Goal: Task Accomplishment & Management: Manage account settings

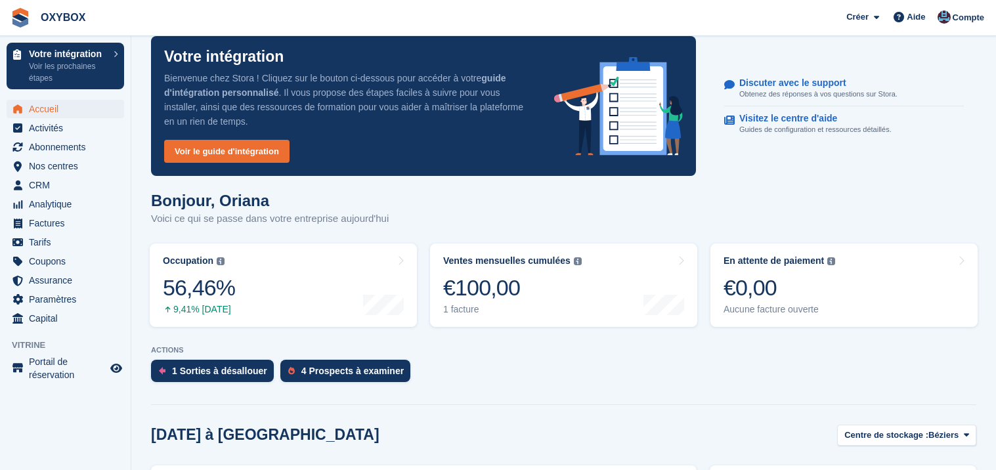
scroll to position [267, 0]
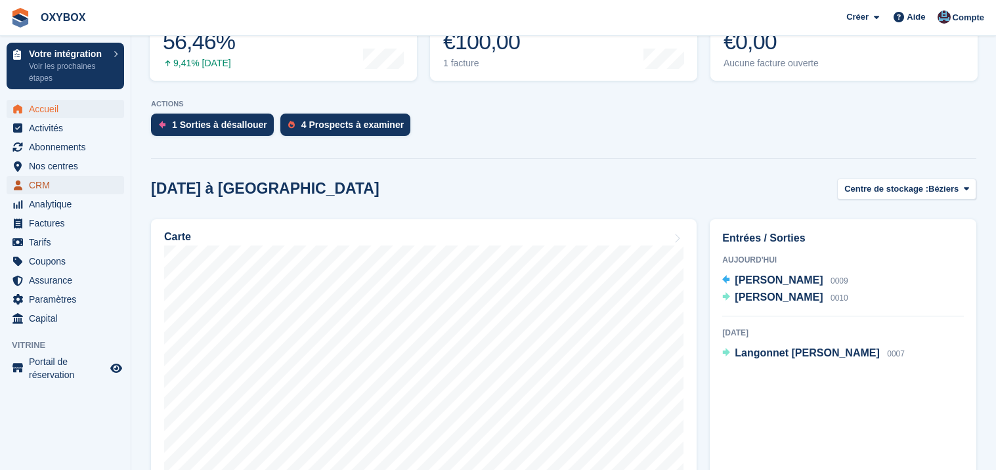
click at [35, 183] on span "CRM" at bounding box center [68, 185] width 79 height 18
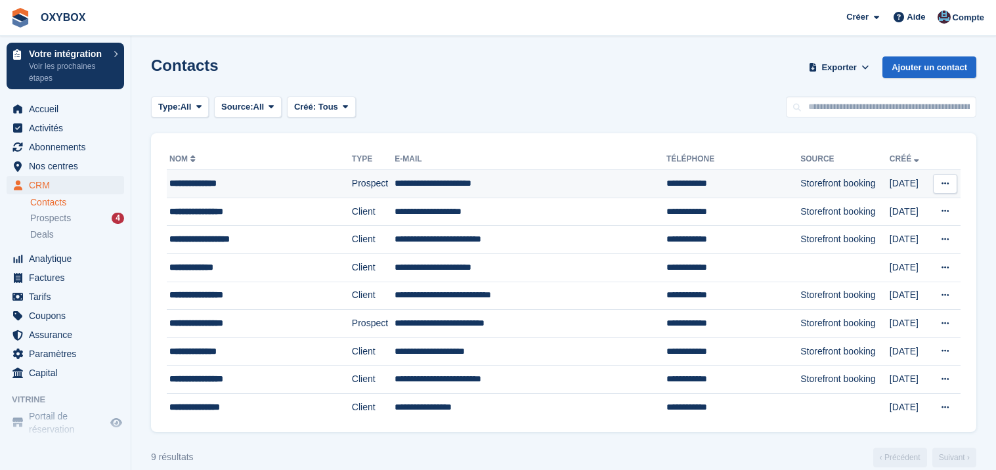
click at [950, 179] on button at bounding box center [945, 184] width 24 height 20
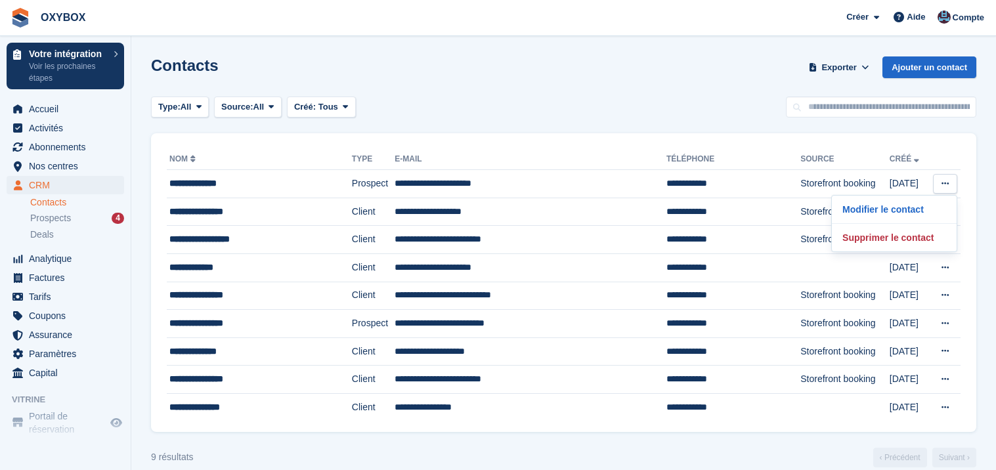
click at [684, 108] on div "Type: All Tous Prospect Client Source: All Tous Vitrine Back-office Pre-Opening…" at bounding box center [564, 108] width 826 height 22
click at [71, 213] on span "Prospects" at bounding box center [50, 218] width 41 height 12
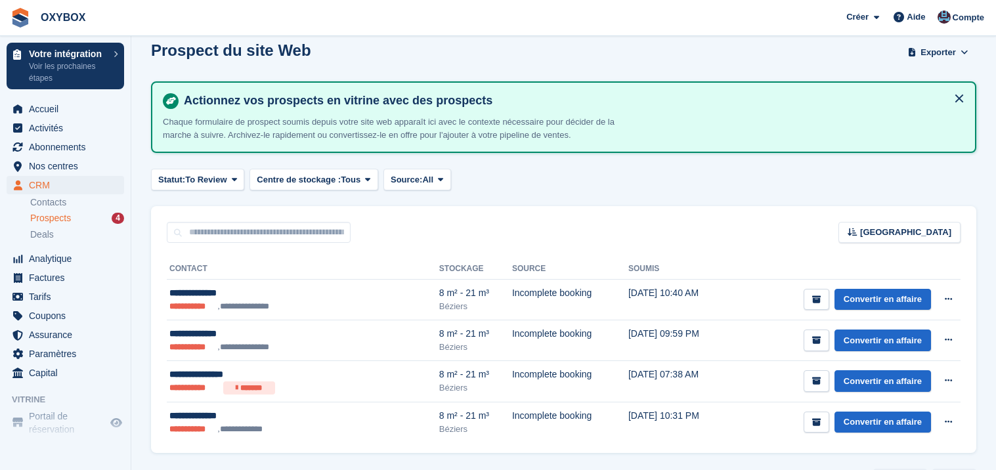
scroll to position [16, 0]
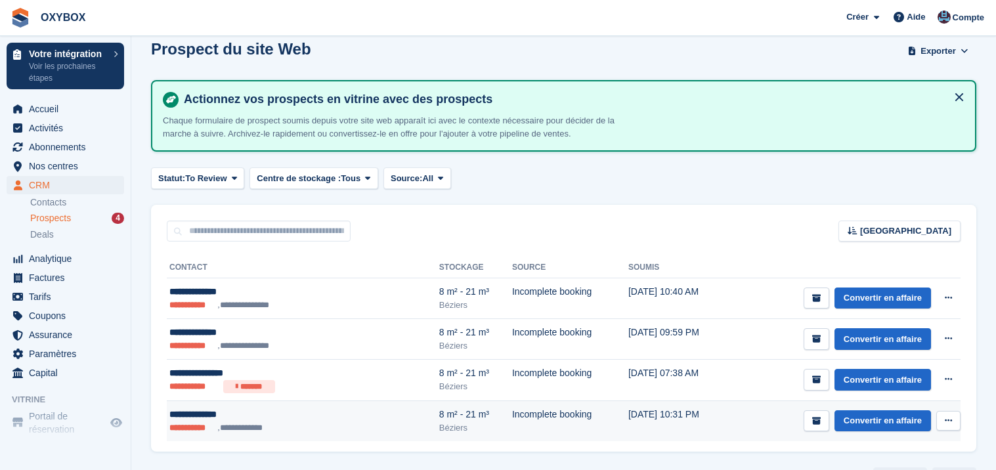
click at [942, 421] on button at bounding box center [948, 421] width 24 height 20
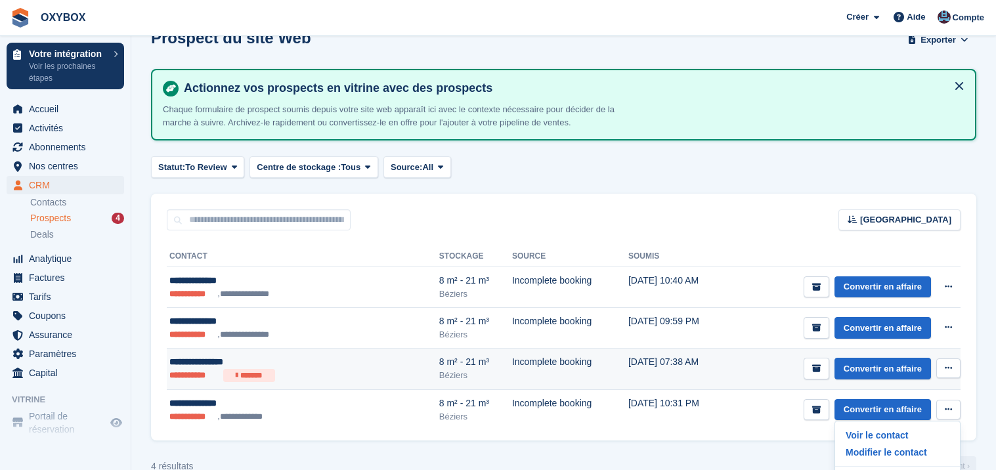
scroll to position [53, 0]
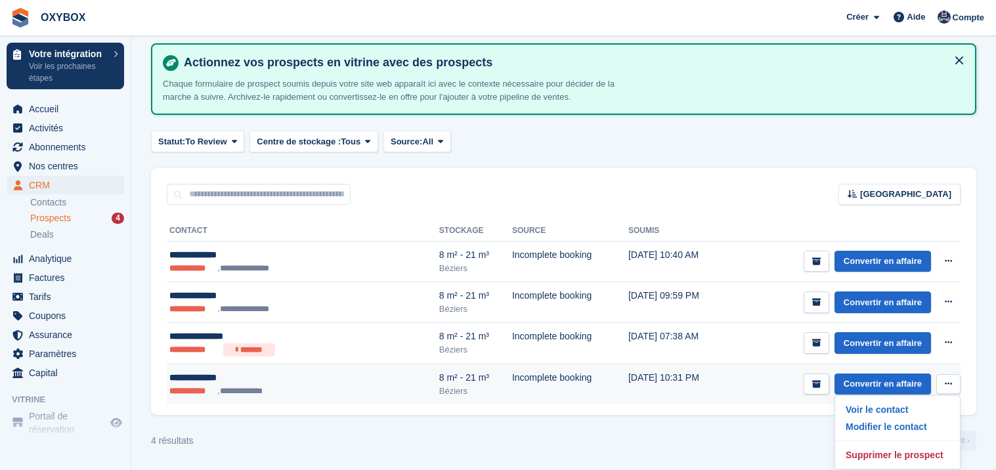
click at [628, 379] on td "11 Aug, 10:31 PM" at bounding box center [679, 384] width 103 height 41
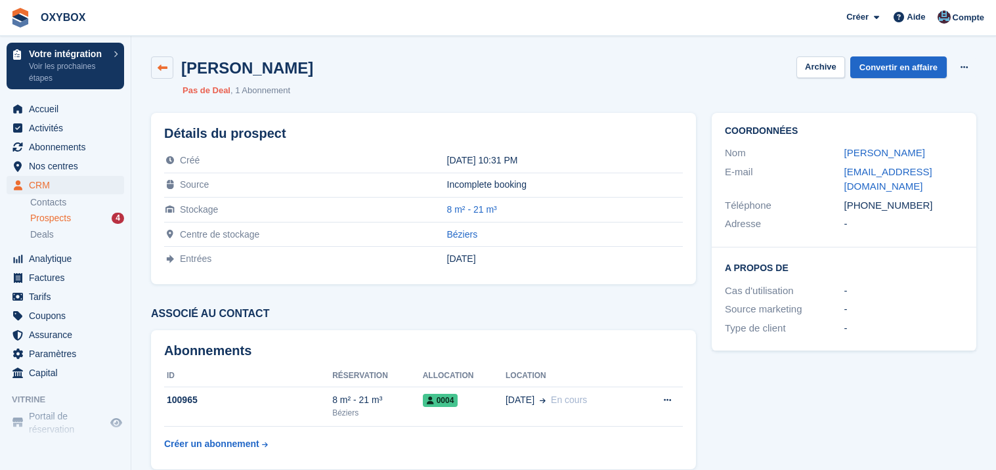
click at [162, 70] on icon at bounding box center [163, 68] width 10 height 10
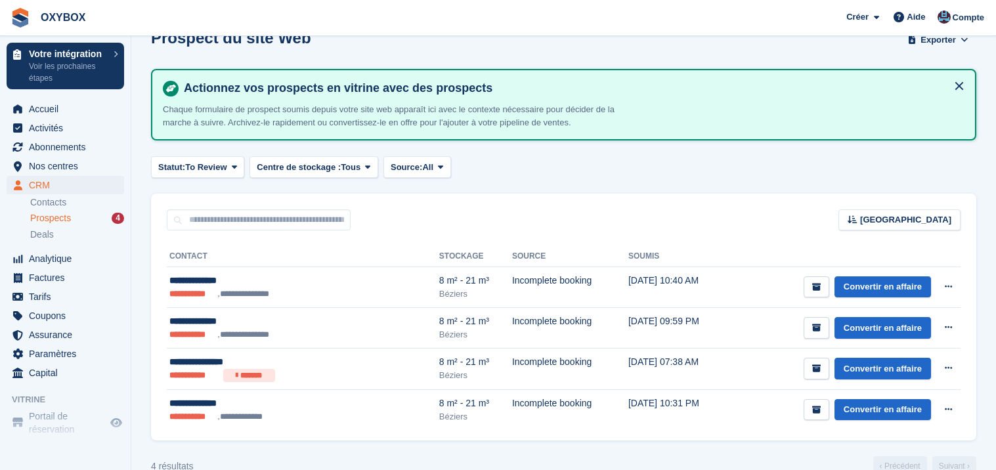
scroll to position [53, 0]
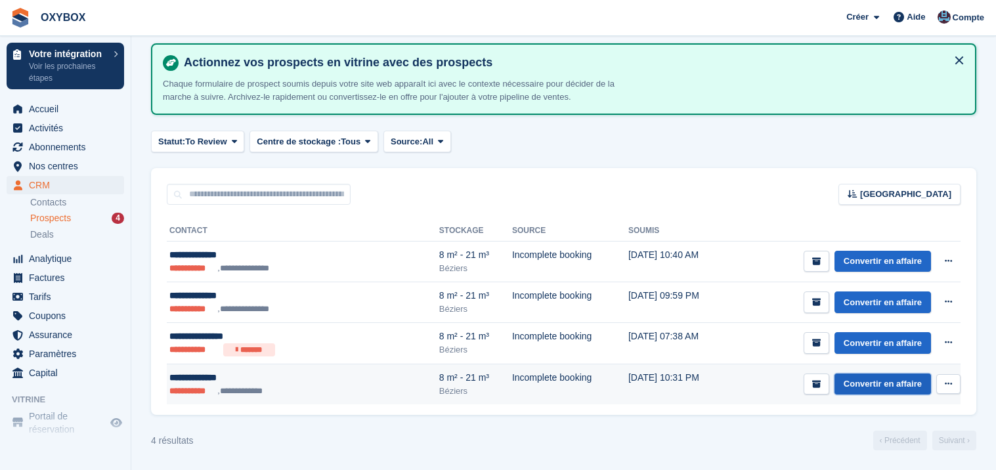
click at [856, 382] on link "Convertir en affaire" at bounding box center [883, 385] width 97 height 22
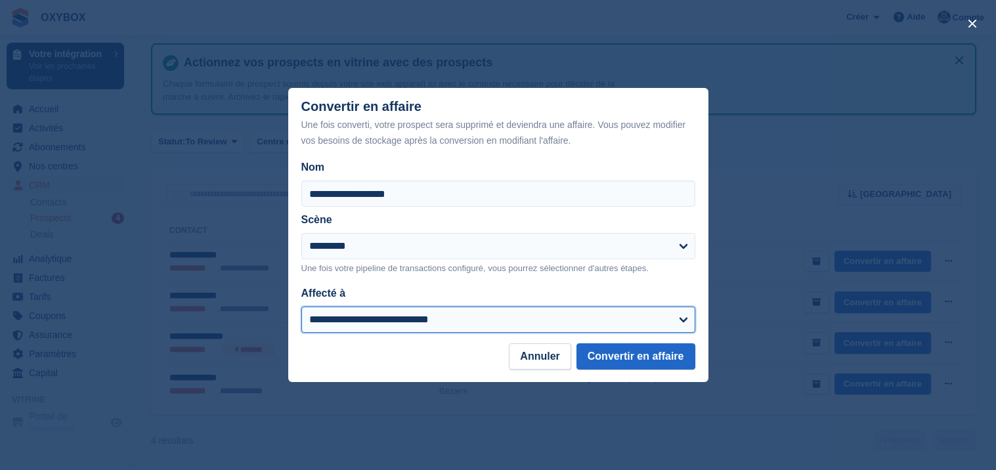
click at [496, 311] on select "**********" at bounding box center [498, 320] width 394 height 26
select select "****"
click at [301, 307] on select "**********" at bounding box center [498, 320] width 394 height 26
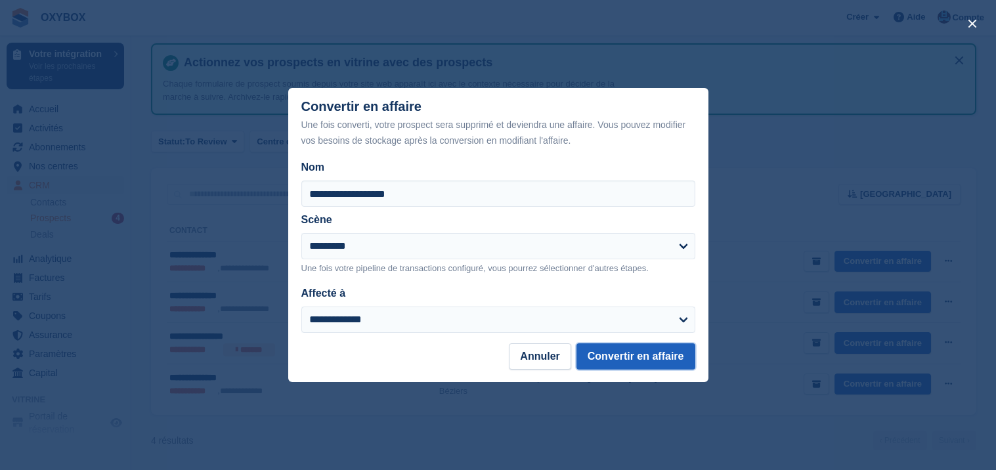
click at [643, 357] on button "Convertir en affaire" at bounding box center [636, 356] width 119 height 26
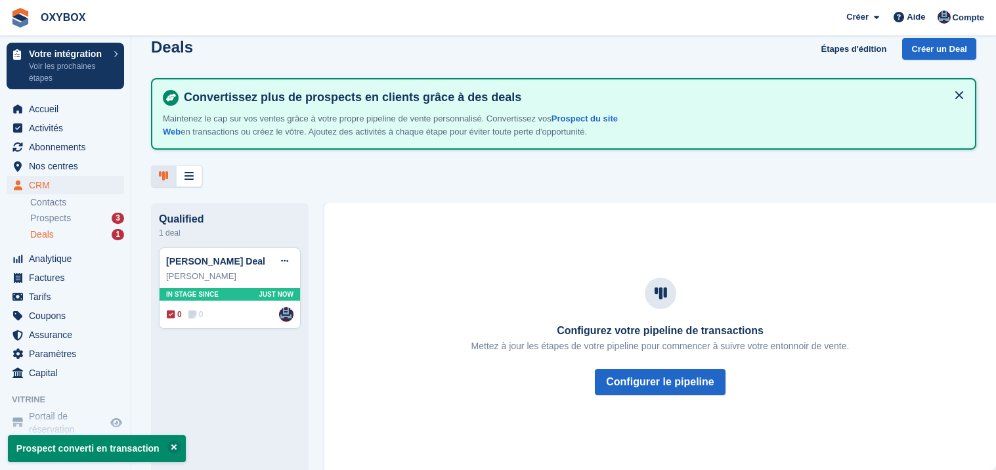
scroll to position [31, 0]
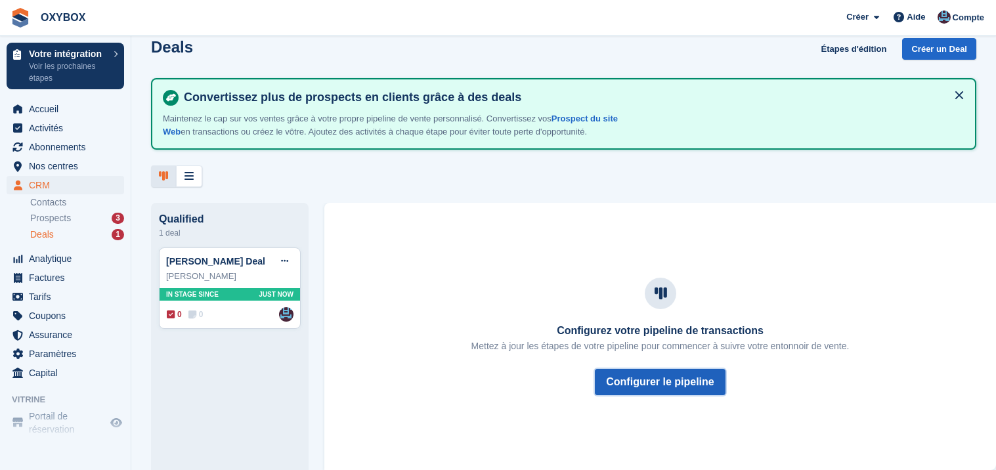
click at [664, 386] on button "Configurer le pipeline" at bounding box center [660, 382] width 130 height 26
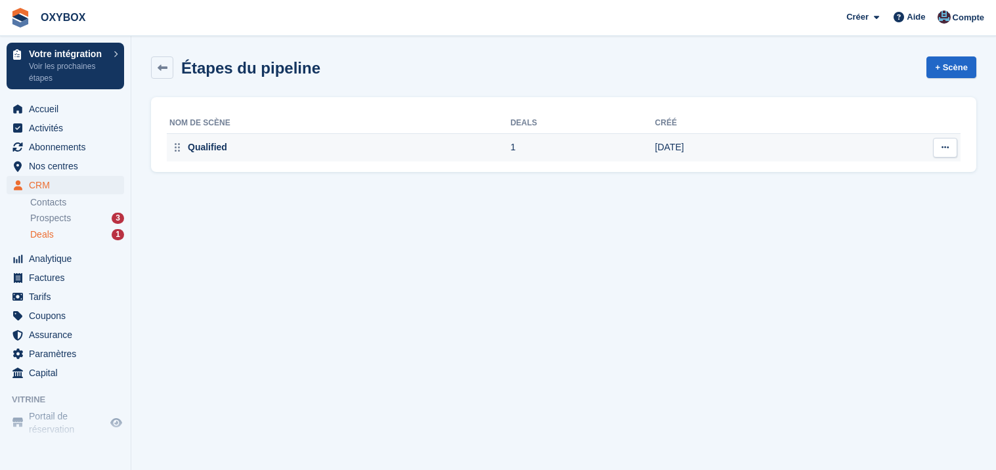
click at [218, 147] on div "Qualified" at bounding box center [206, 148] width 42 height 14
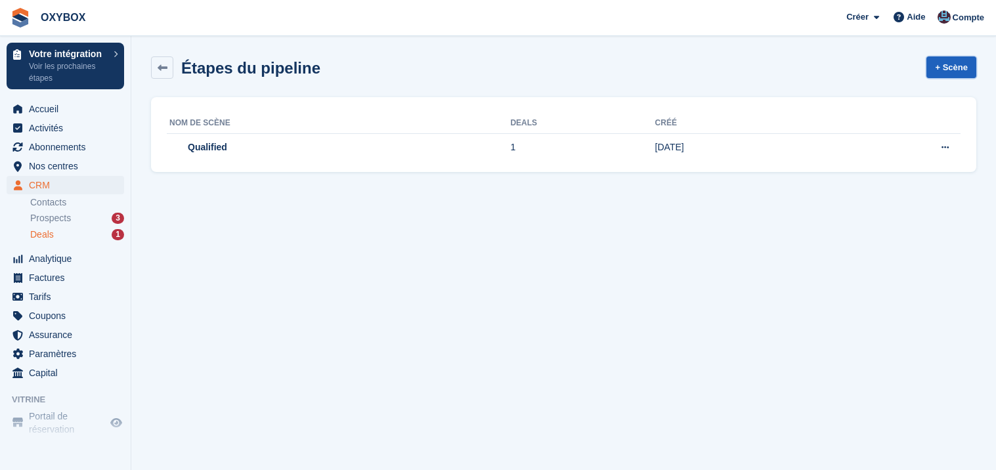
click at [951, 68] on link "+ Scène" at bounding box center [952, 67] width 50 height 22
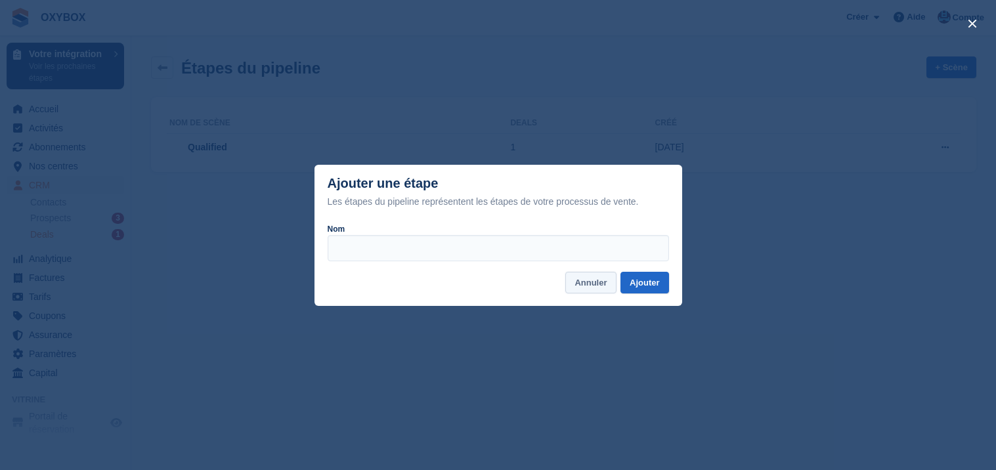
click at [609, 287] on button "Annuler" at bounding box center [590, 283] width 51 height 22
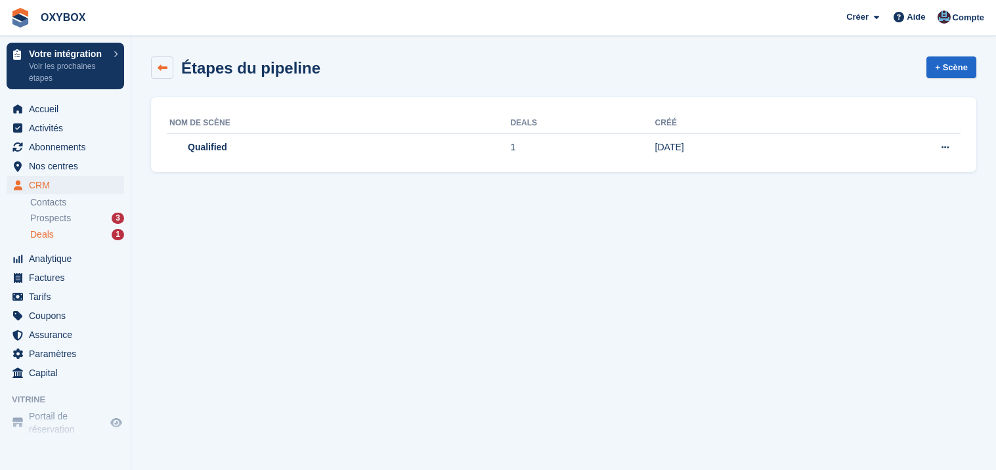
click at [162, 68] on icon at bounding box center [163, 68] width 10 height 10
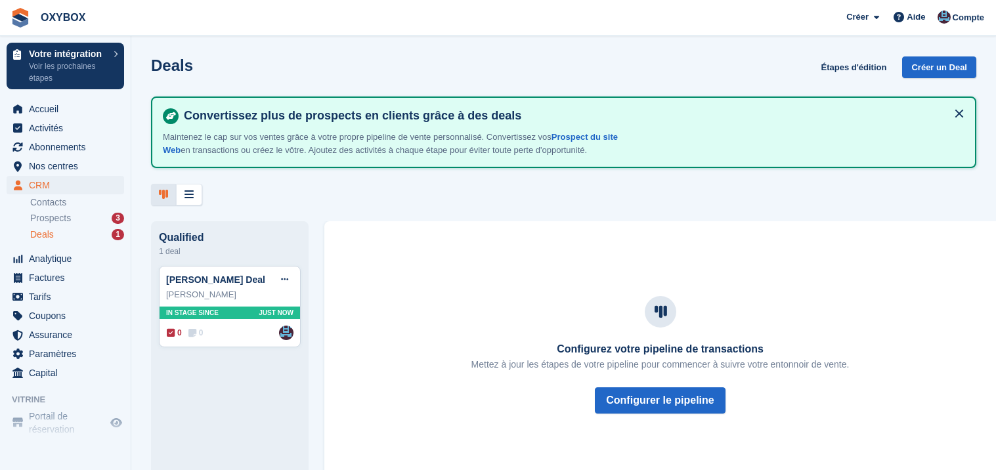
click at [62, 234] on div "Deals 1" at bounding box center [77, 235] width 94 height 12
click at [118, 236] on div "1" at bounding box center [118, 234] width 12 height 11
click at [93, 220] on div "Prospects 3" at bounding box center [77, 218] width 94 height 12
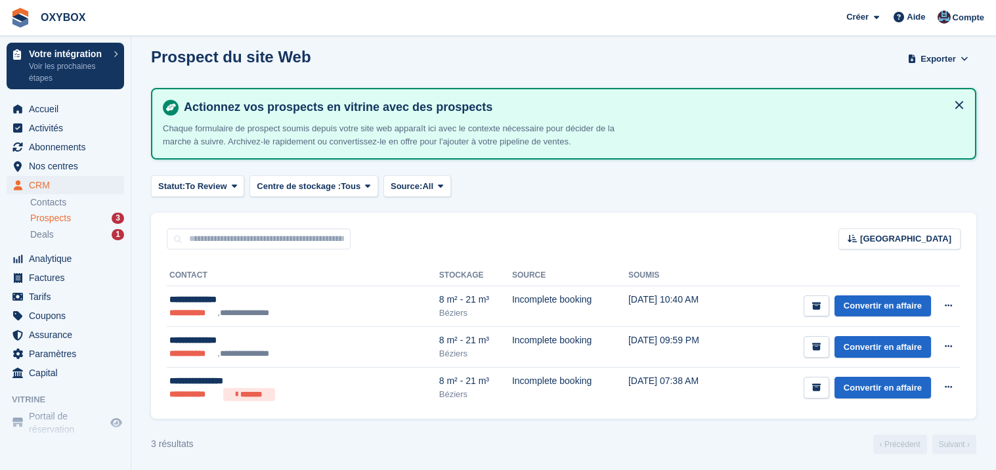
scroll to position [11, 0]
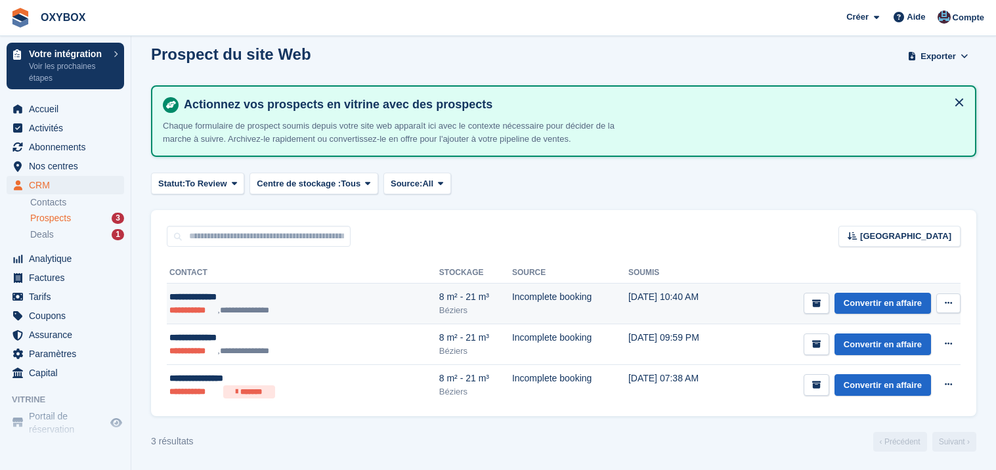
click at [263, 313] on li "**********" at bounding box center [250, 310] width 64 height 13
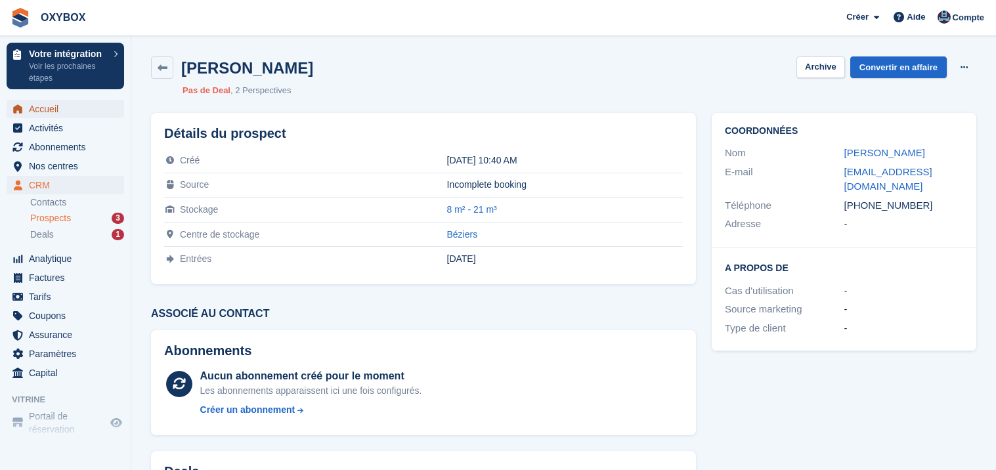
click at [83, 104] on span "Accueil" at bounding box center [68, 109] width 79 height 18
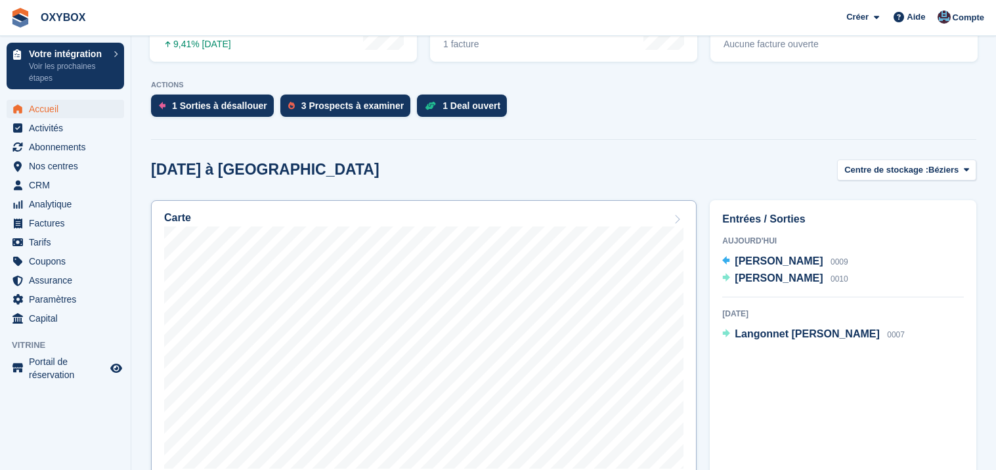
scroll to position [330, 0]
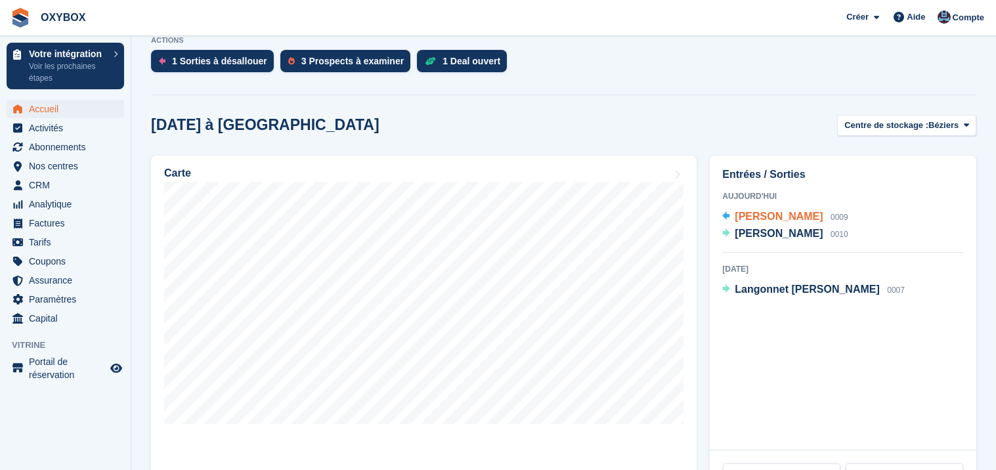
click at [760, 217] on span "[PERSON_NAME]" at bounding box center [779, 216] width 88 height 11
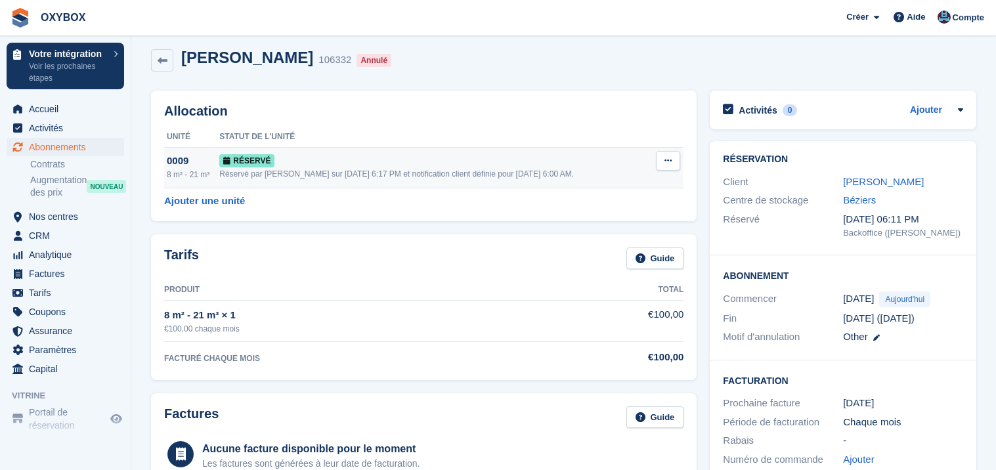
scroll to position [11, 0]
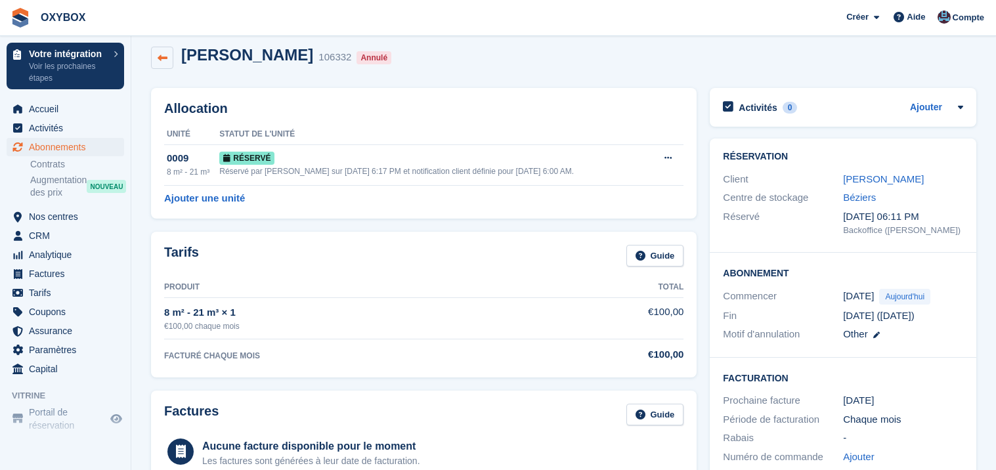
click at [160, 60] on icon at bounding box center [163, 58] width 10 height 10
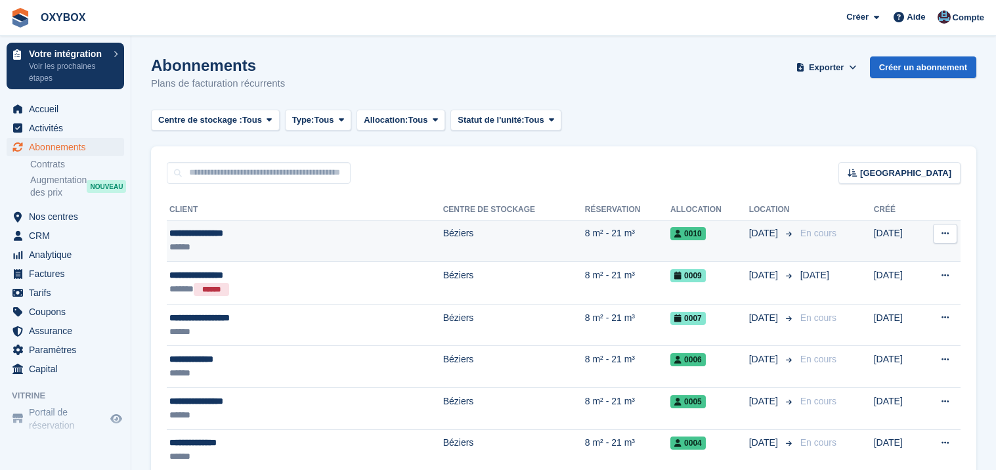
click at [449, 239] on td "Béziers" at bounding box center [514, 241] width 142 height 42
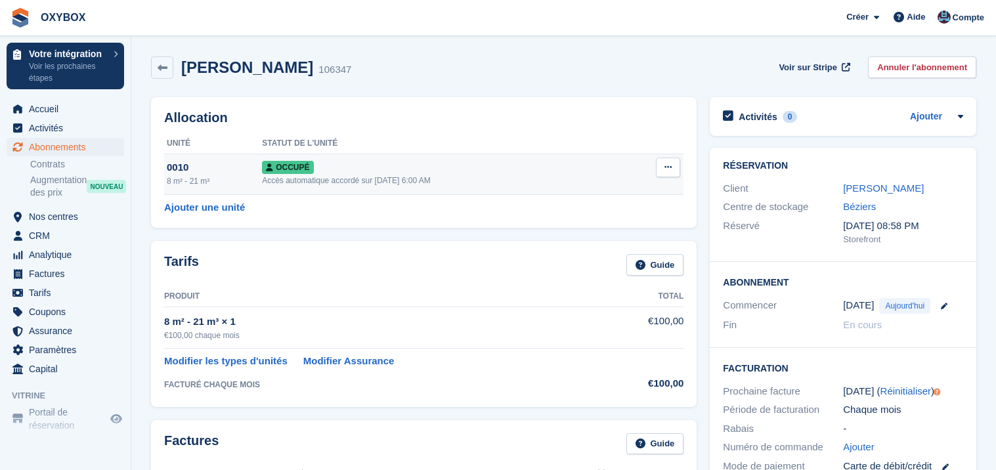
click at [670, 166] on icon at bounding box center [668, 167] width 7 height 9
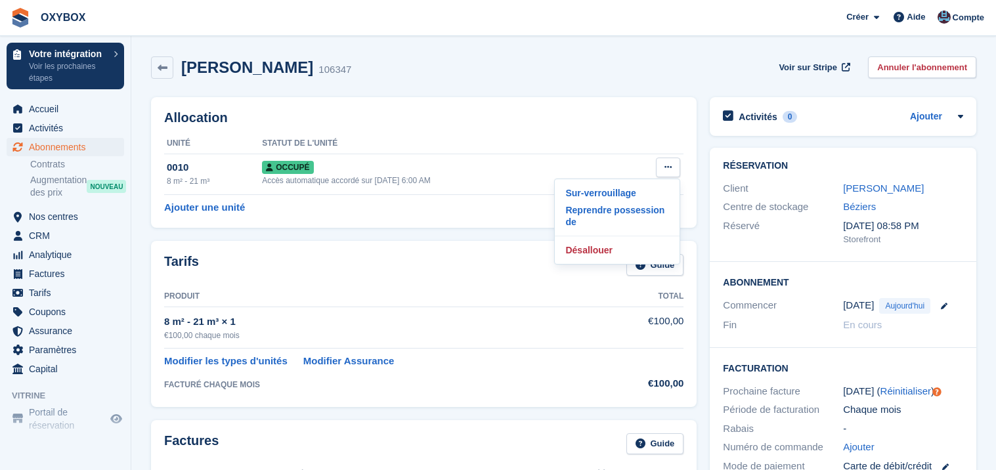
click at [403, 79] on div "Christian Nlandu 106347 Voir sur Stripe Annuler l'abonnement" at bounding box center [563, 70] width 839 height 41
click at [165, 70] on icon at bounding box center [163, 68] width 10 height 10
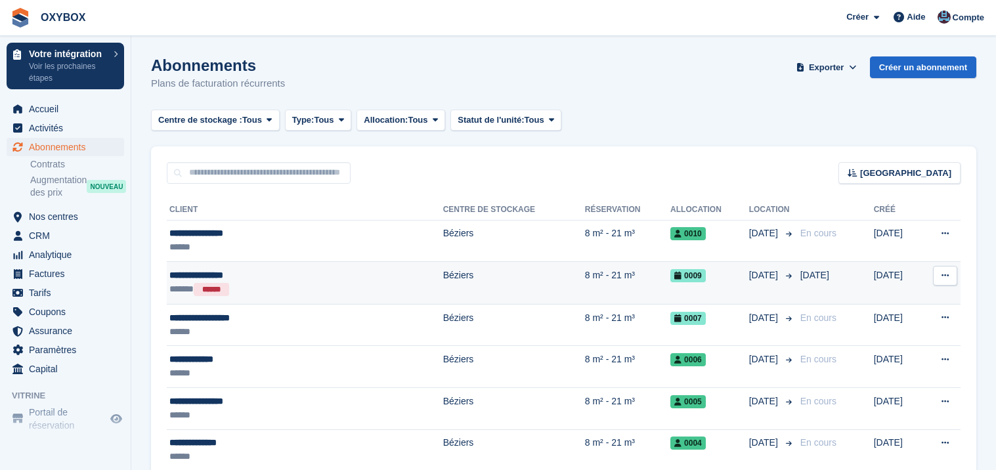
click at [951, 278] on button at bounding box center [945, 276] width 24 height 20
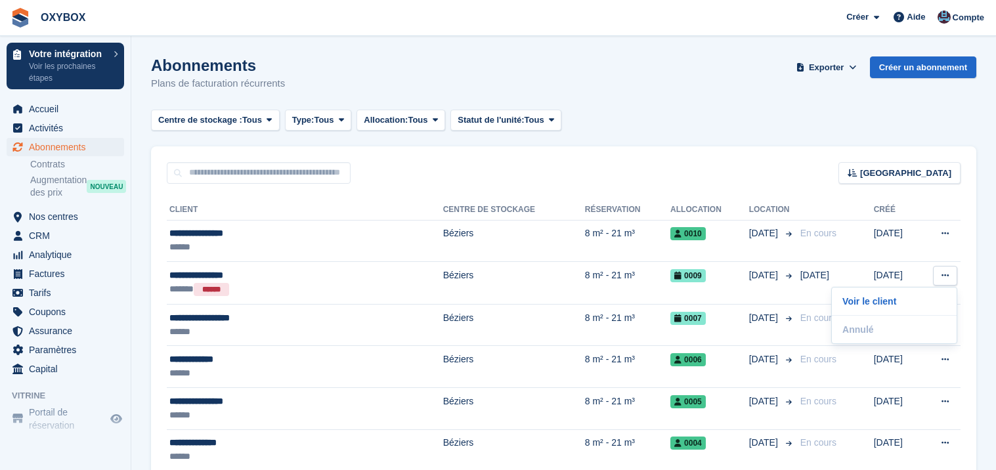
click at [964, 244] on div "**********" at bounding box center [564, 375] width 826 height 382
click at [53, 215] on span "Nos centres" at bounding box center [68, 217] width 79 height 18
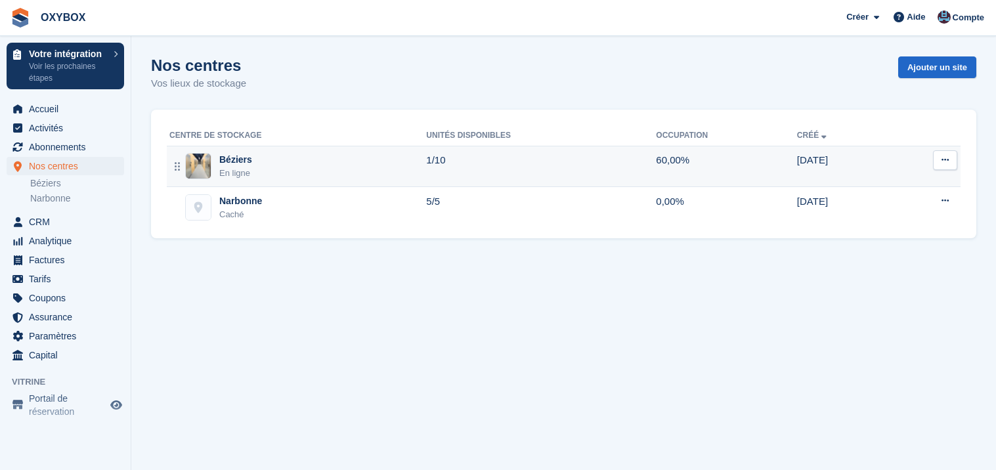
click at [268, 162] on div "Béziers En ligne" at bounding box center [297, 166] width 257 height 27
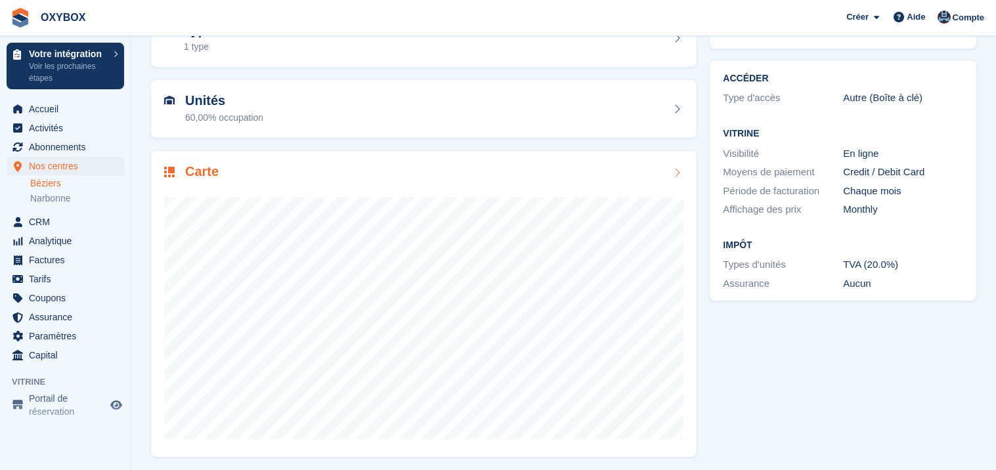
scroll to position [90, 0]
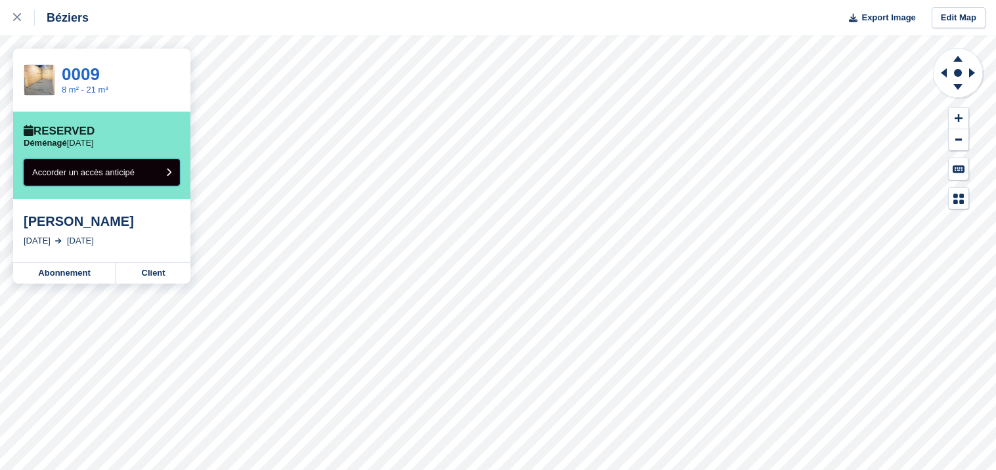
click at [90, 170] on span "Accorder un accès anticipé" at bounding box center [83, 172] width 102 height 10
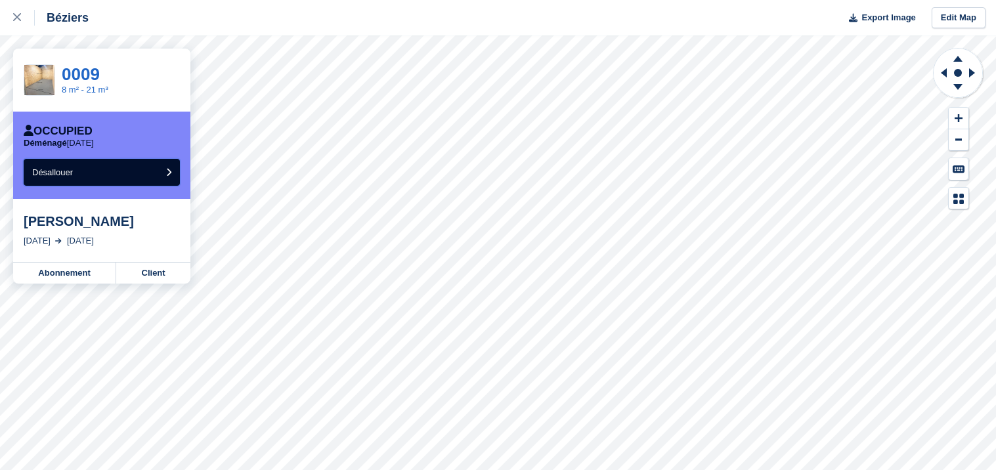
click at [90, 170] on button "Désallouer" at bounding box center [102, 172] width 156 height 27
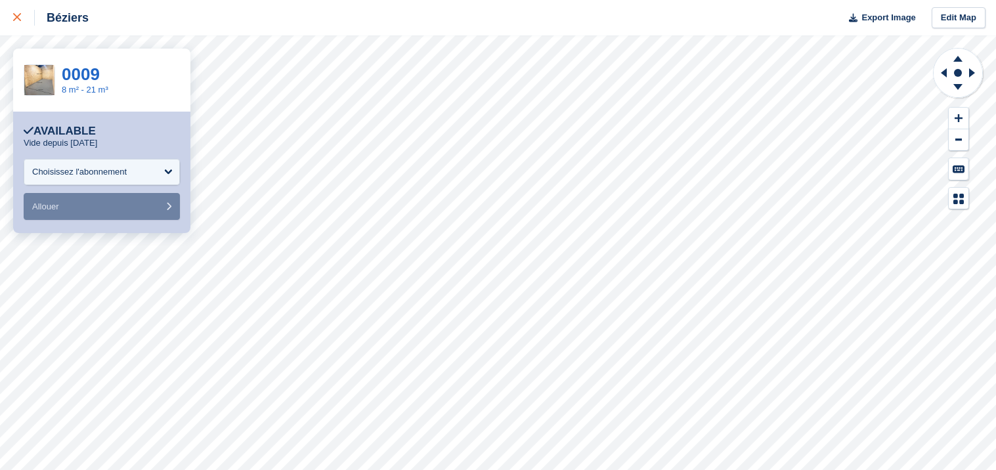
click at [20, 22] on div at bounding box center [24, 18] width 22 height 16
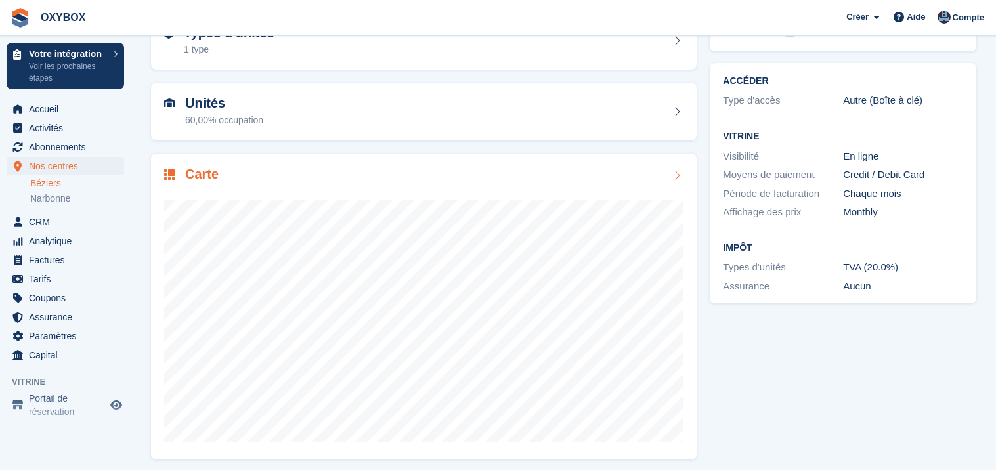
scroll to position [90, 0]
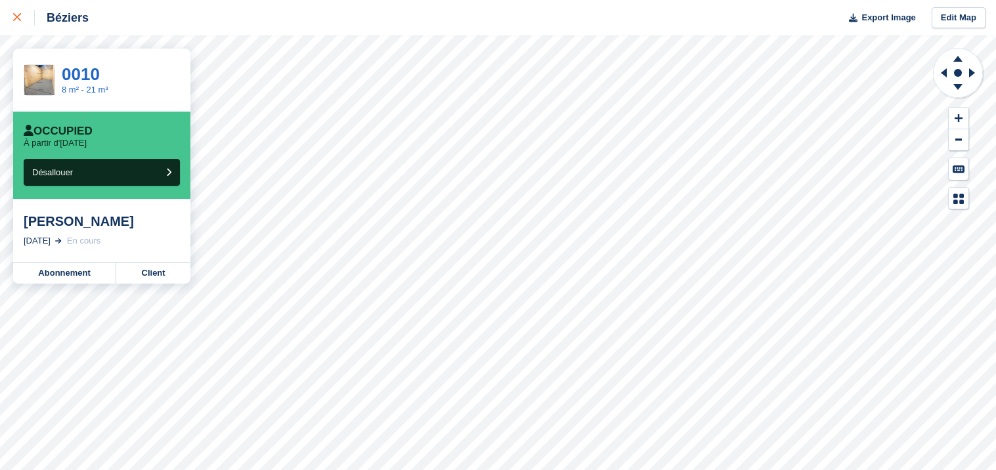
click at [19, 17] on icon at bounding box center [17, 17] width 8 height 8
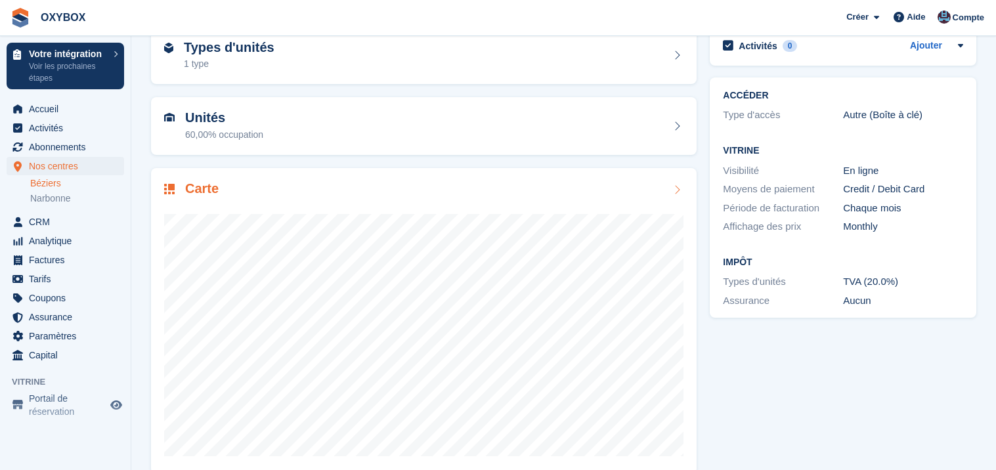
scroll to position [90, 0]
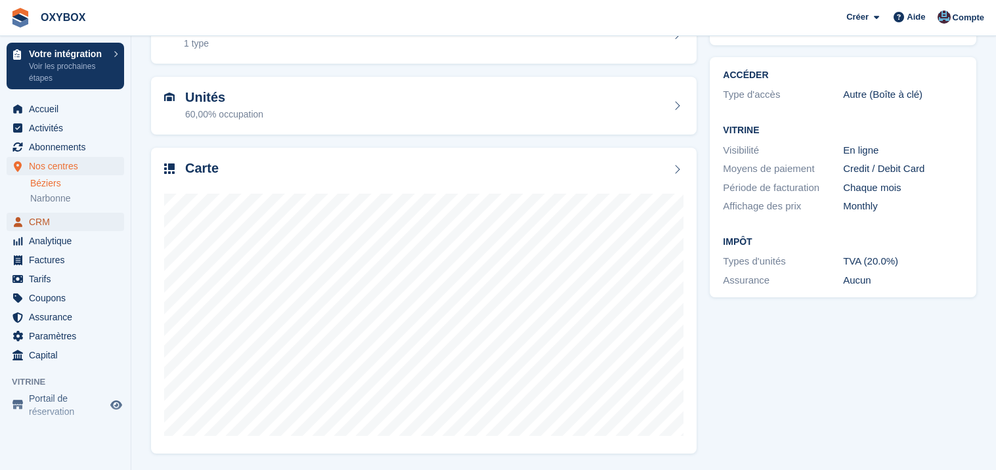
click at [53, 220] on span "CRM" at bounding box center [68, 222] width 79 height 18
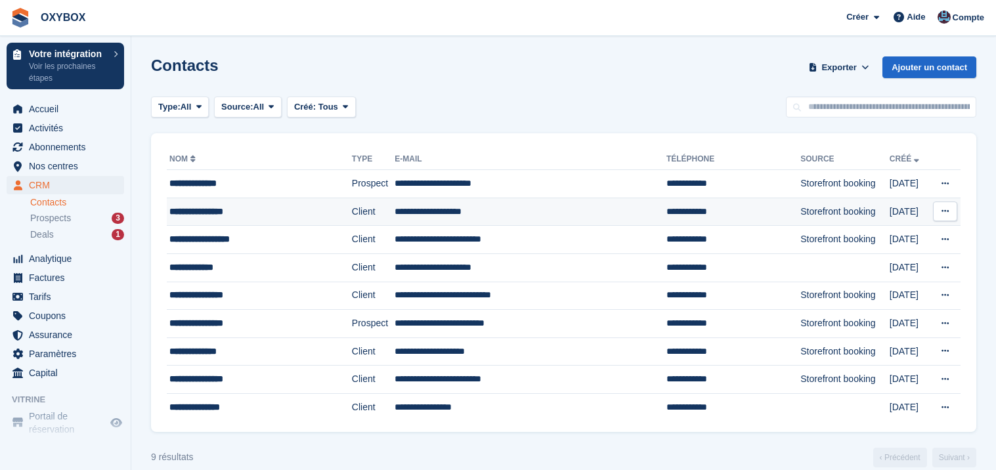
click at [219, 213] on div "**********" at bounding box center [246, 212] width 154 height 14
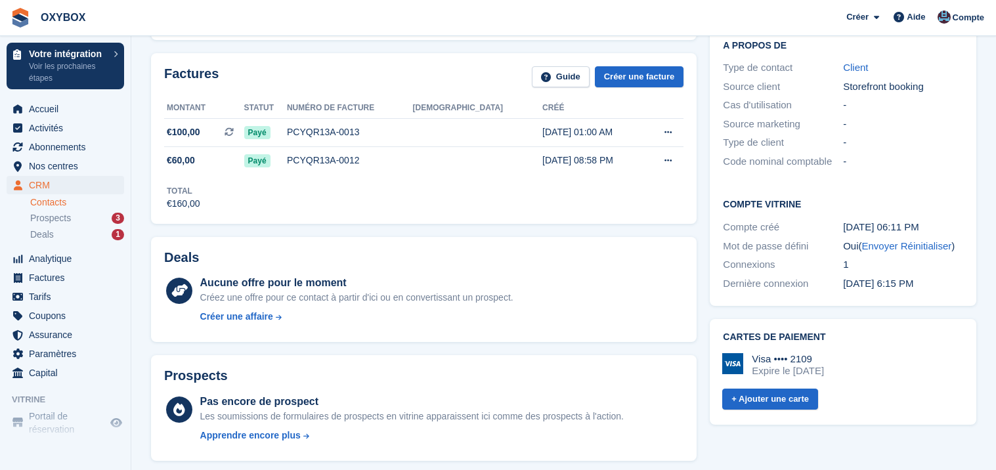
scroll to position [345, 0]
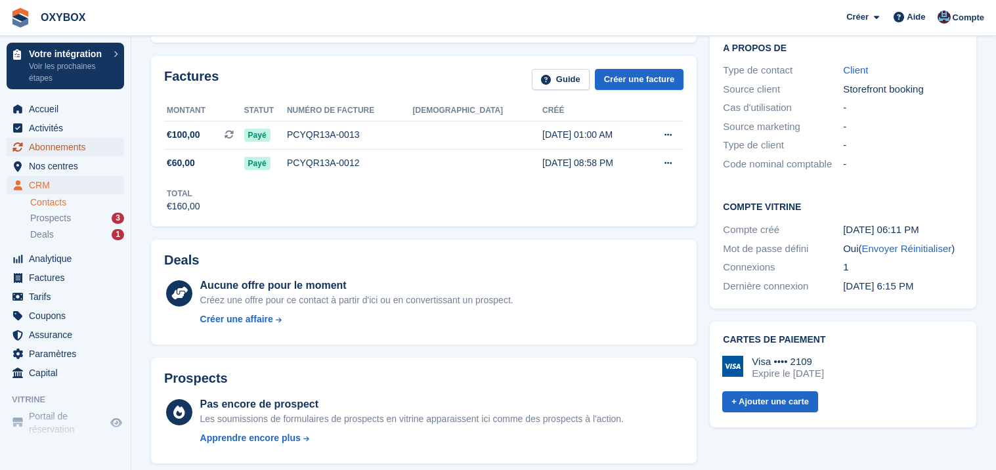
click at [62, 141] on span "Abonnements" at bounding box center [68, 147] width 79 height 18
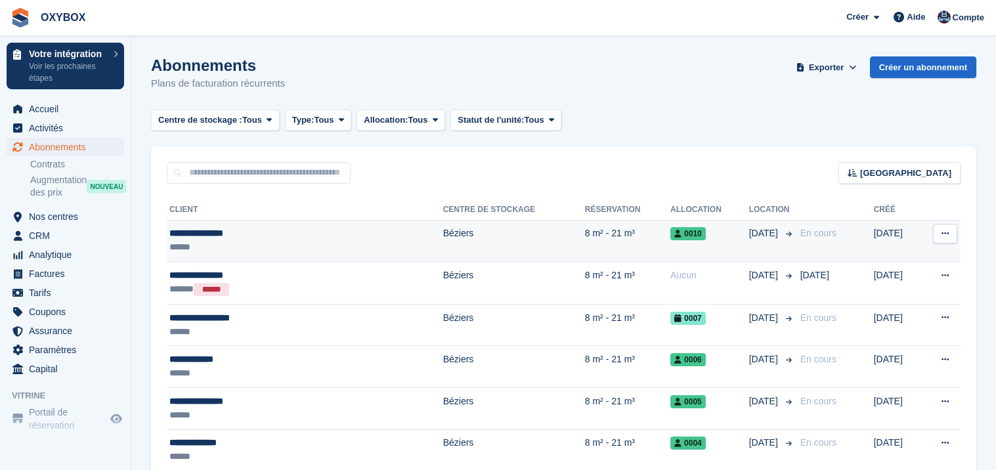
click at [252, 231] on div "**********" at bounding box center [257, 234] width 177 height 14
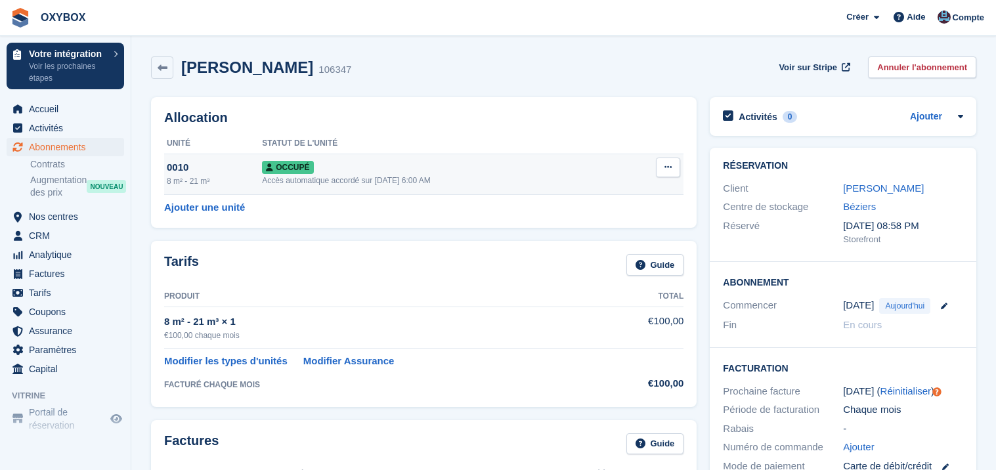
click at [661, 167] on button at bounding box center [668, 168] width 24 height 20
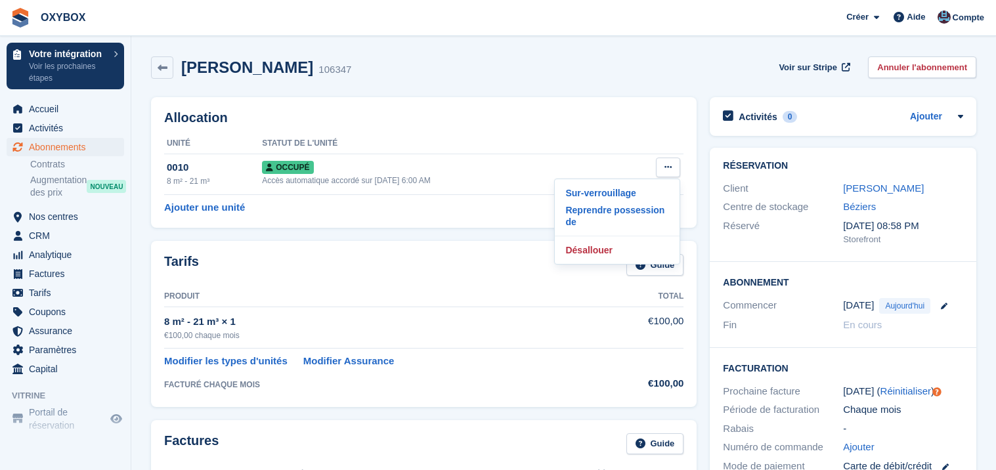
click at [372, 222] on div "Allocation Unité Statut de l'unité 0010 8 m² - 21 m³ Occupé Accès automatique a…" at bounding box center [424, 162] width 546 height 131
